Goal: Navigation & Orientation: Find specific page/section

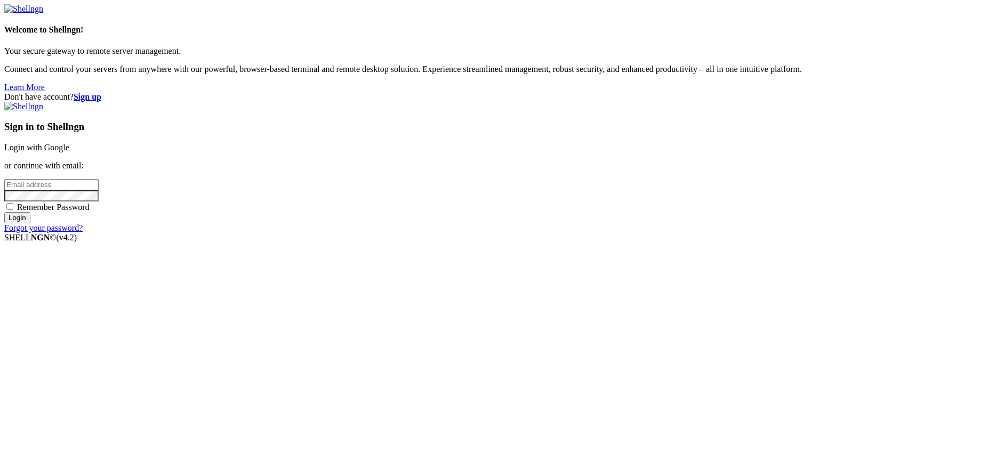
click at [69, 152] on link "Login with Google" at bounding box center [36, 147] width 65 height 9
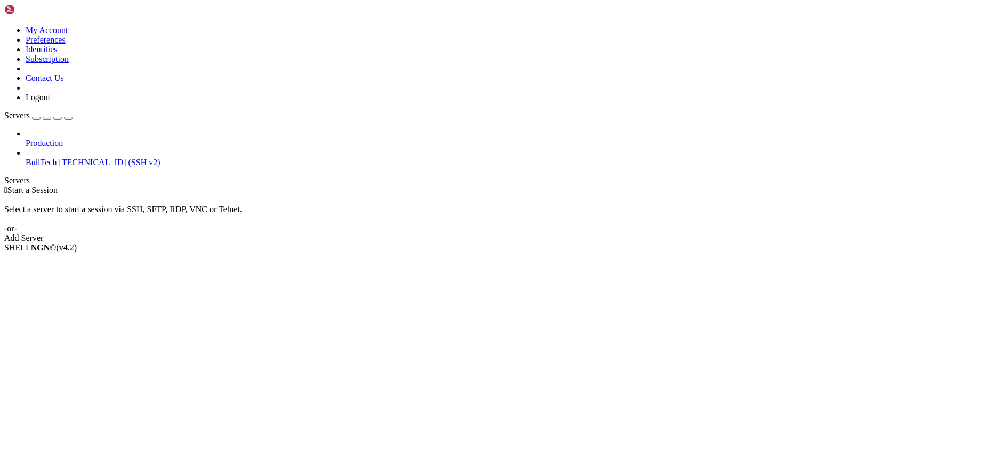
click at [55, 158] on span "BullTech" at bounding box center [41, 162] width 31 height 9
click at [57, 158] on span "BullTech" at bounding box center [41, 162] width 31 height 9
click at [53, 158] on span "BullTech" at bounding box center [41, 162] width 31 height 9
click at [55, 158] on span "BullTech" at bounding box center [41, 162] width 31 height 9
click at [75, 158] on link "BullTech [TECHNICAL_ID] (SSH v2)" at bounding box center [513, 163] width 974 height 10
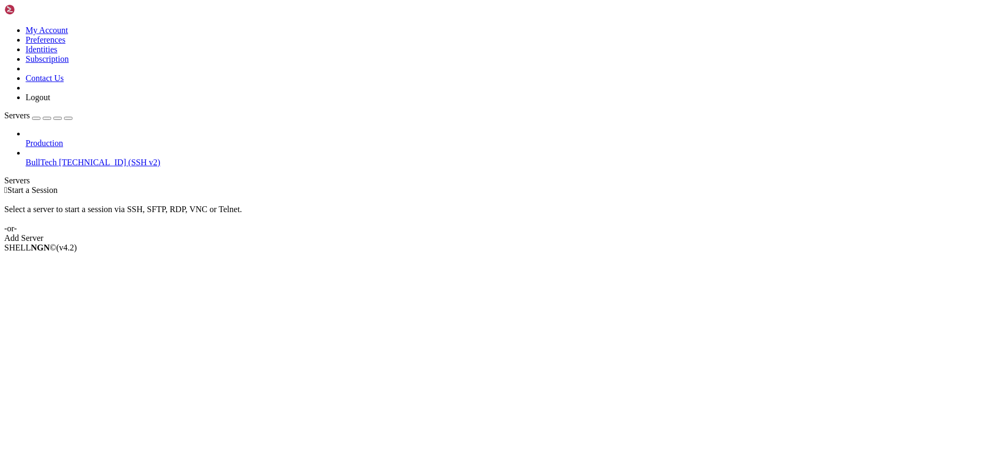
click at [57, 158] on span "BullTech" at bounding box center [41, 162] width 31 height 9
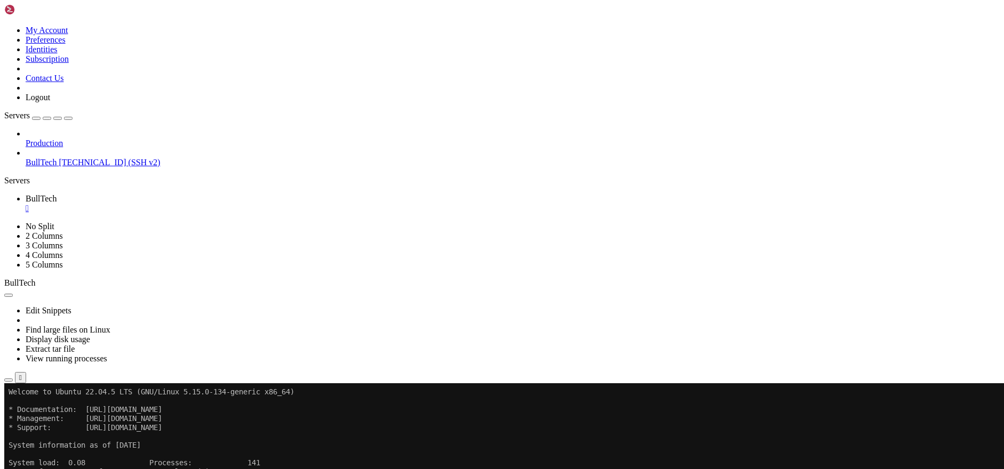
scroll to position [71, 0]
